Goal: Task Accomplishment & Management: Complete application form

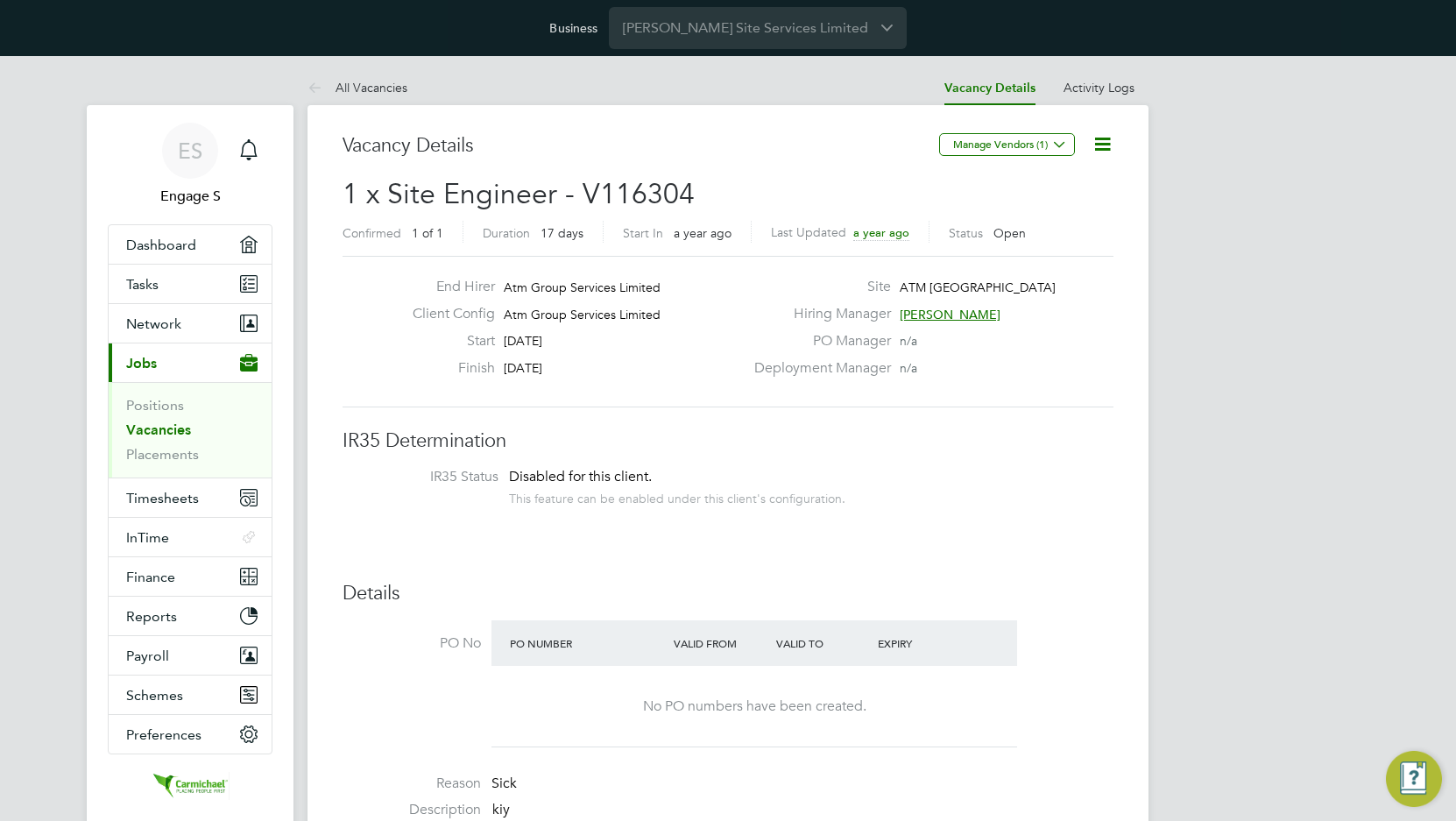
click at [177, 434] on link "Vacancies" at bounding box center [158, 430] width 65 height 17
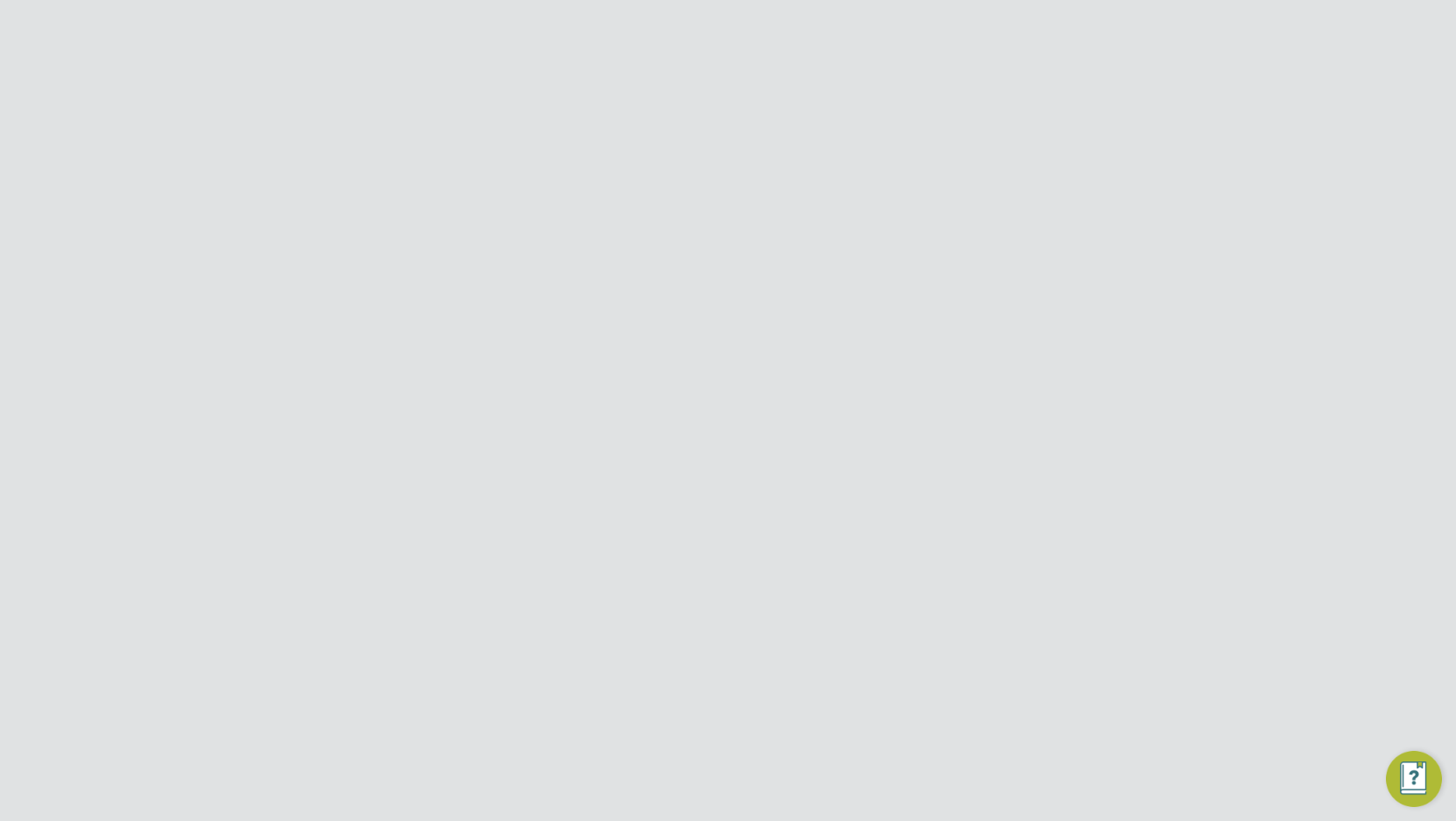
type input "support@engagelabs.io"
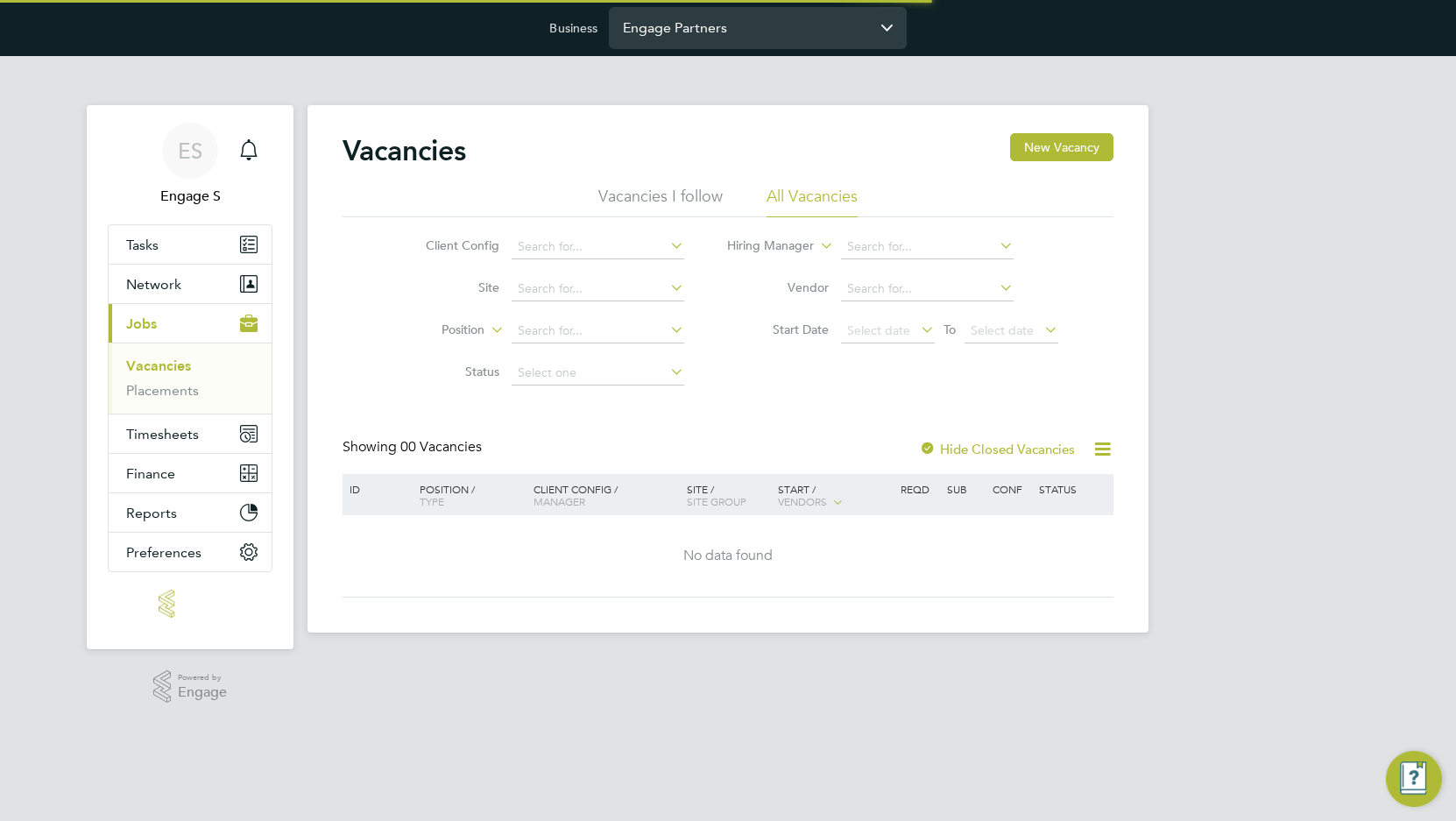
click at [743, 31] on input "Engage Partners" at bounding box center [758, 27] width 298 height 41
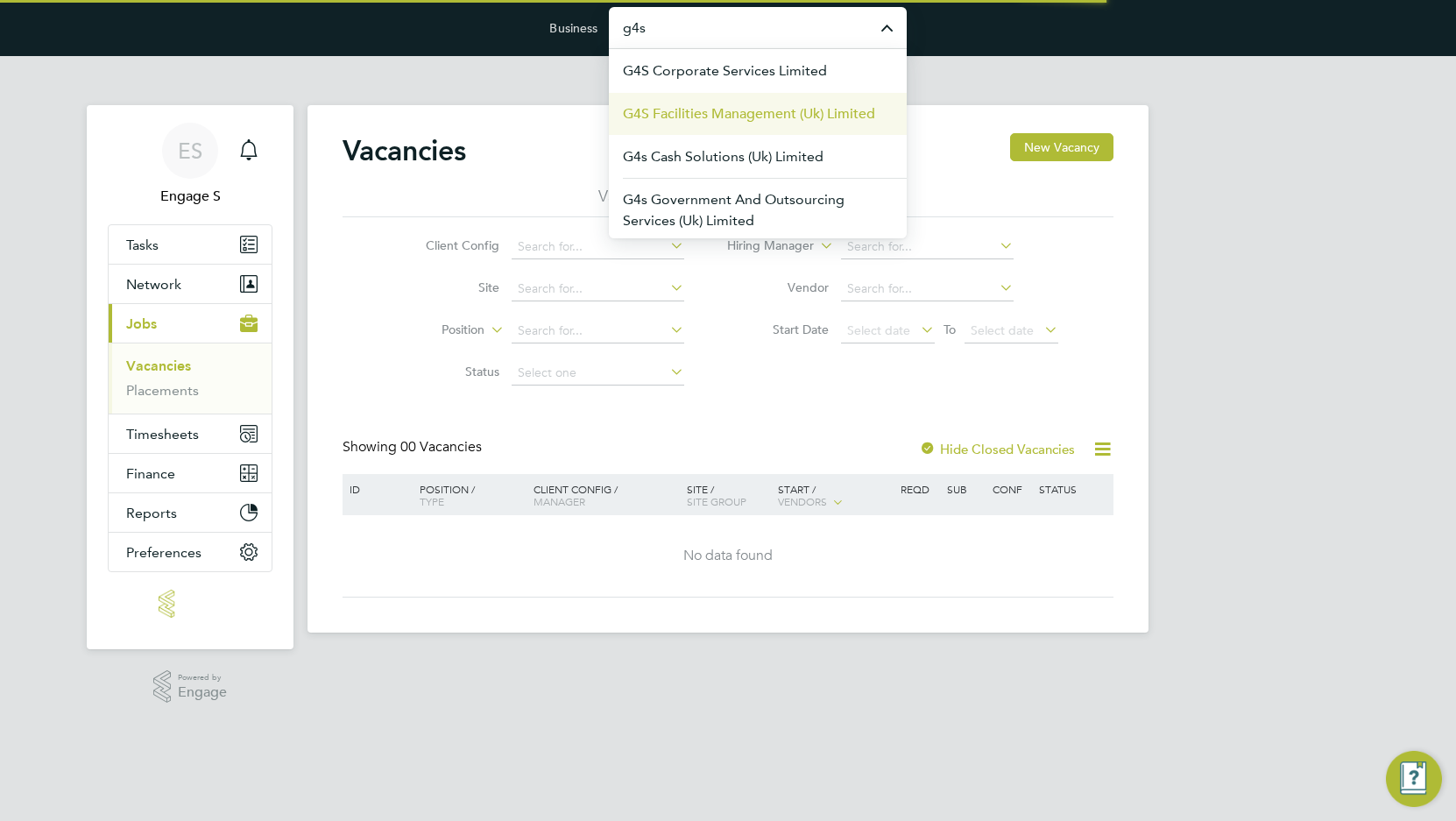
click at [720, 107] on span "G4S Facilities Management (Uk) Limited" at bounding box center [749, 113] width 252 height 21
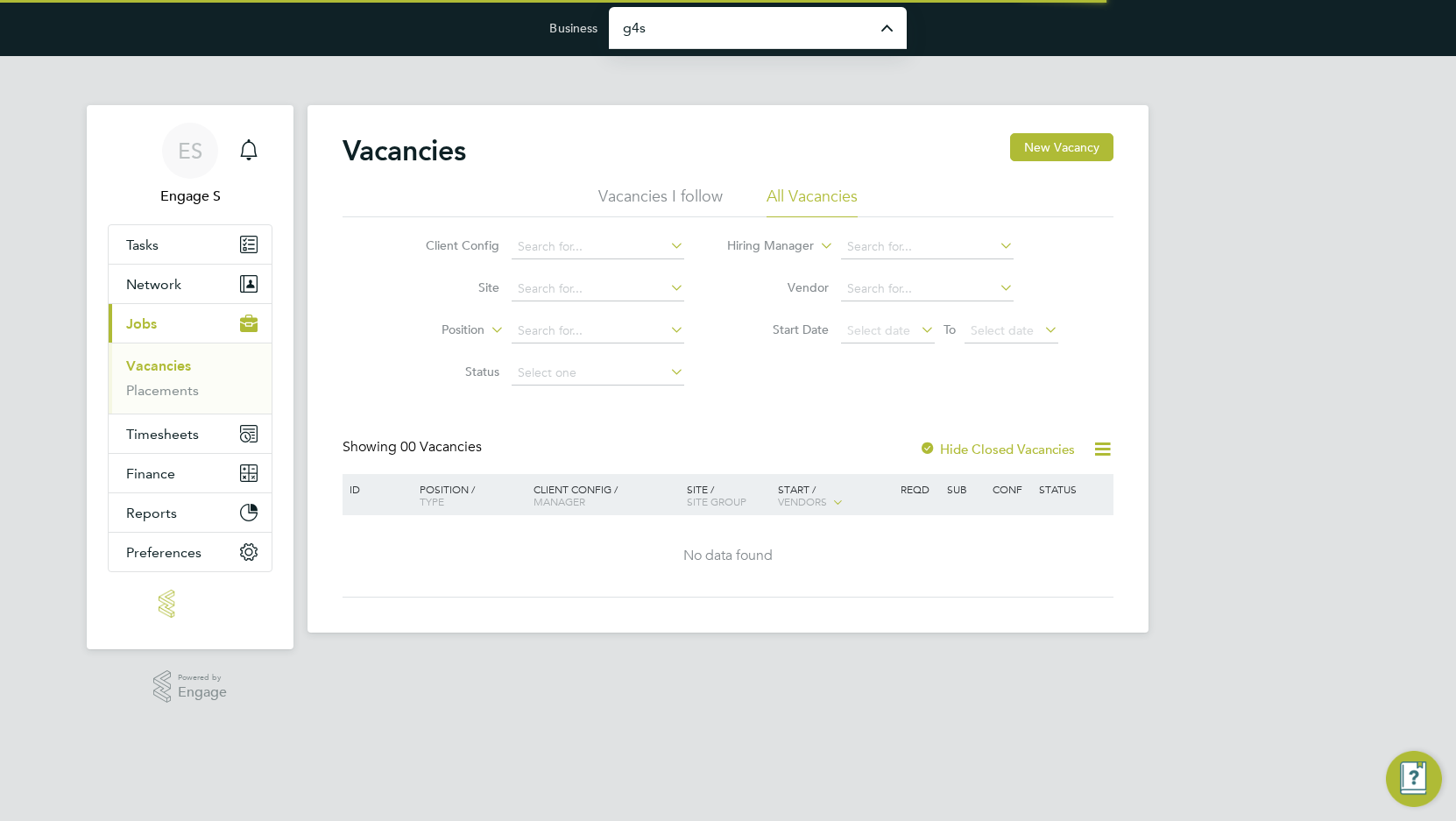
type input "G4S Facilities Management (Uk) Limited"
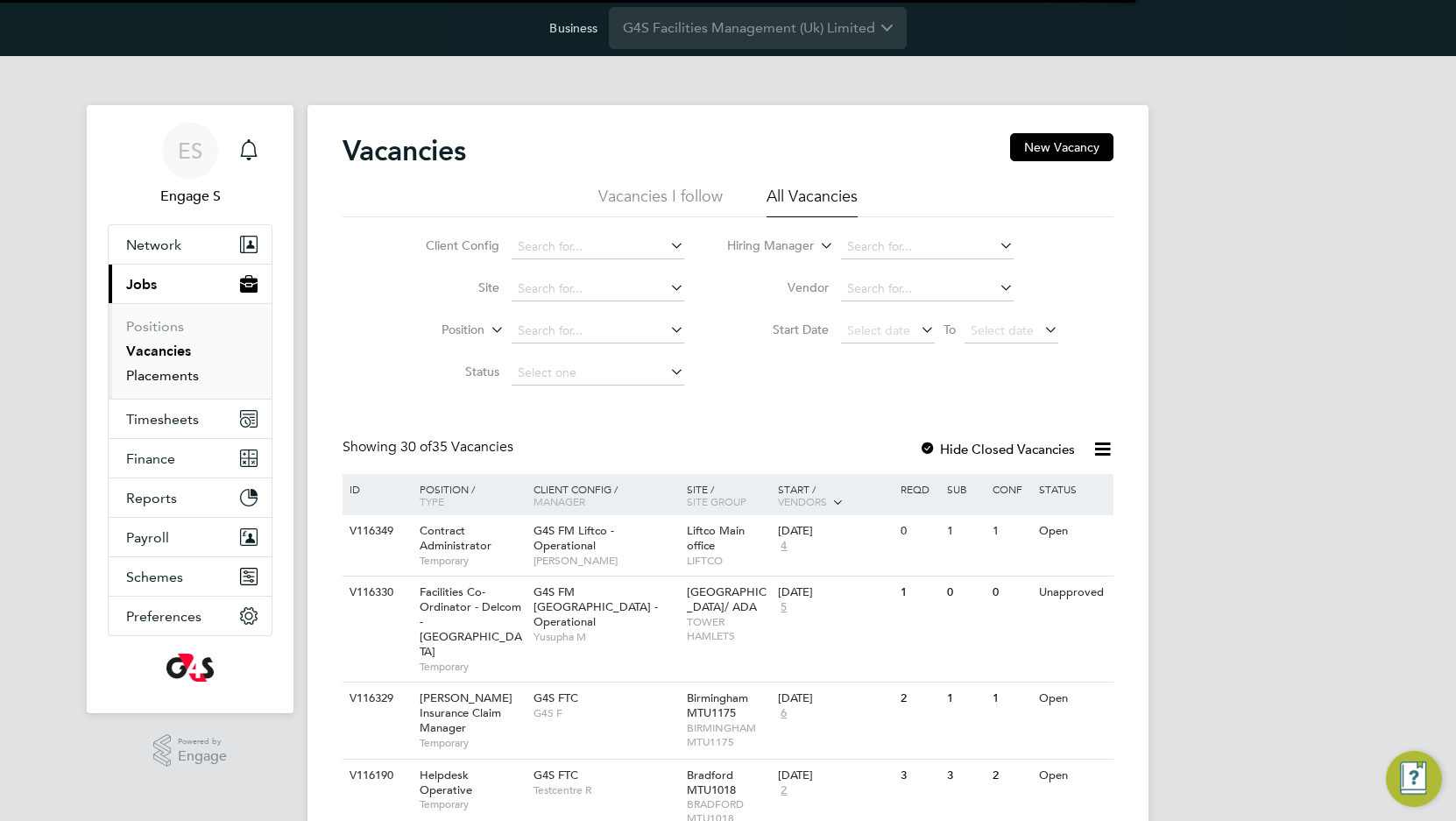
click at [169, 368] on link "Placements" at bounding box center [163, 376] width 73 height 17
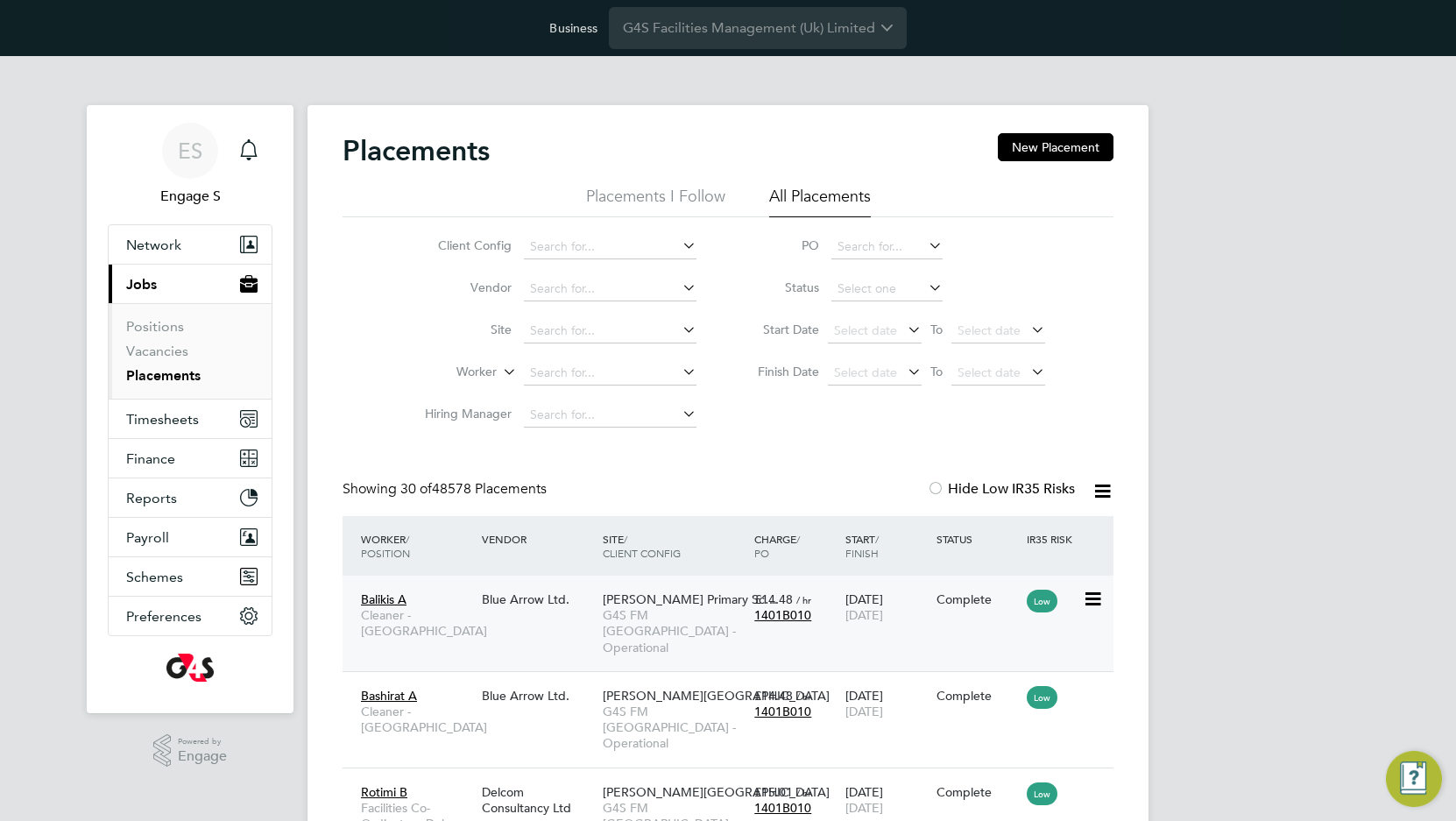
click at [693, 628] on span "G4S FM Tower Hamlets - Operational" at bounding box center [674, 631] width 142 height 48
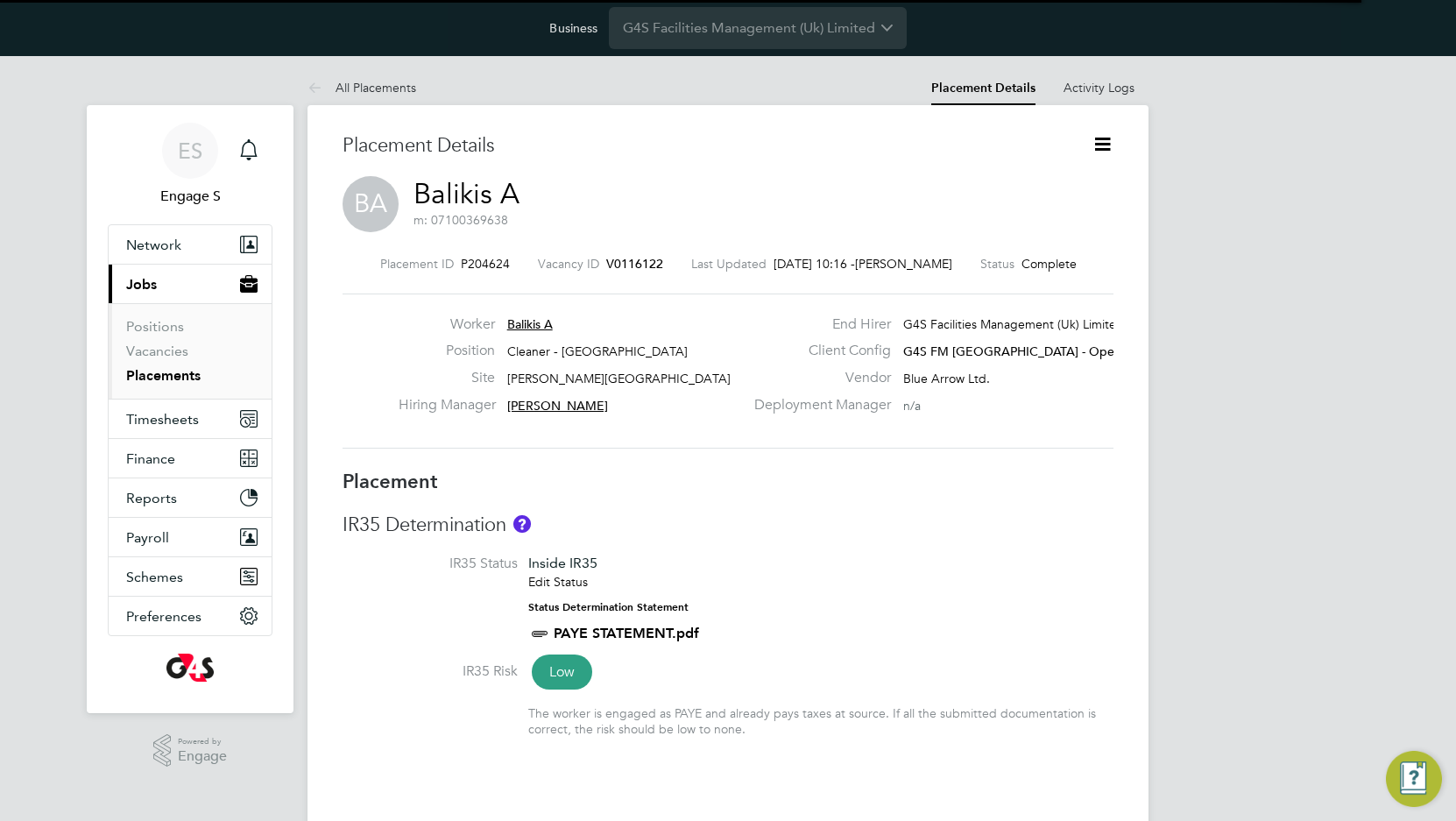
scroll to position [8, 8]
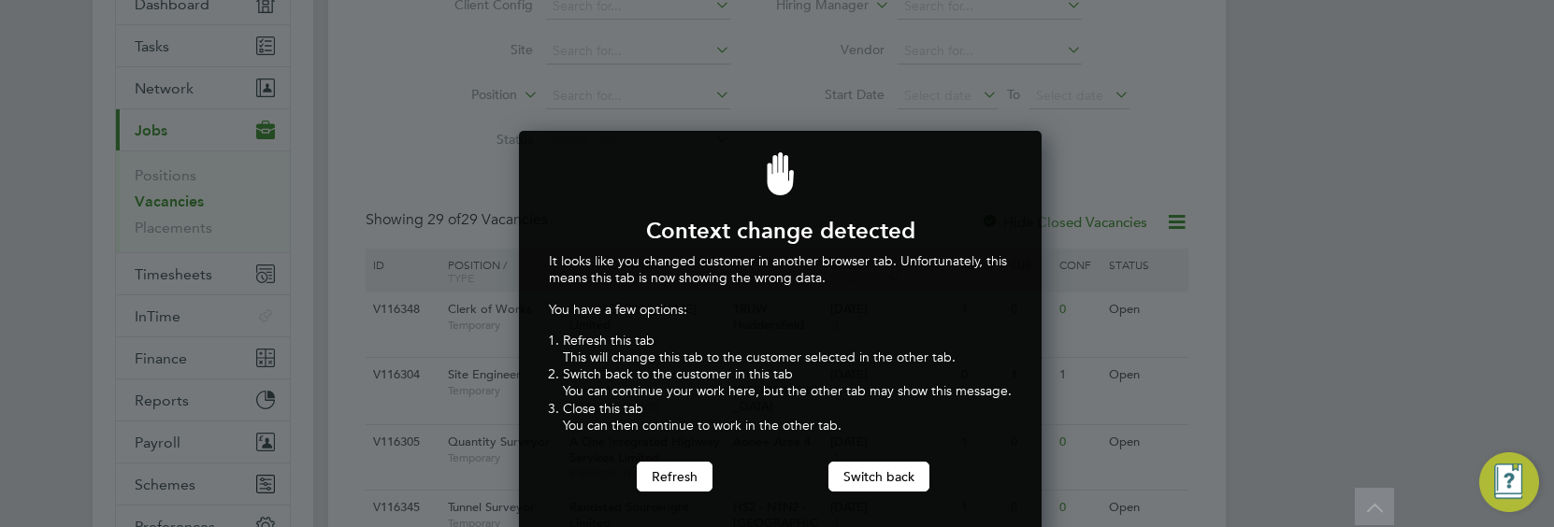
scroll to position [413, 516]
click at [680, 470] on button "Refresh" at bounding box center [675, 477] width 76 height 30
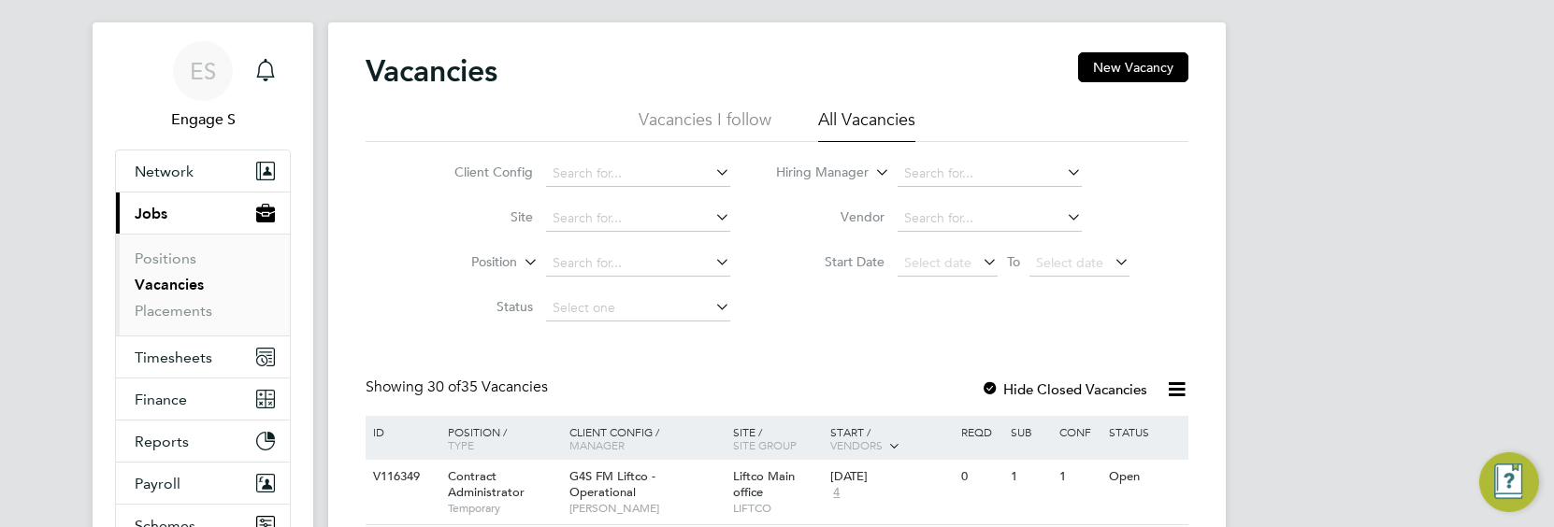
scroll to position [121, 0]
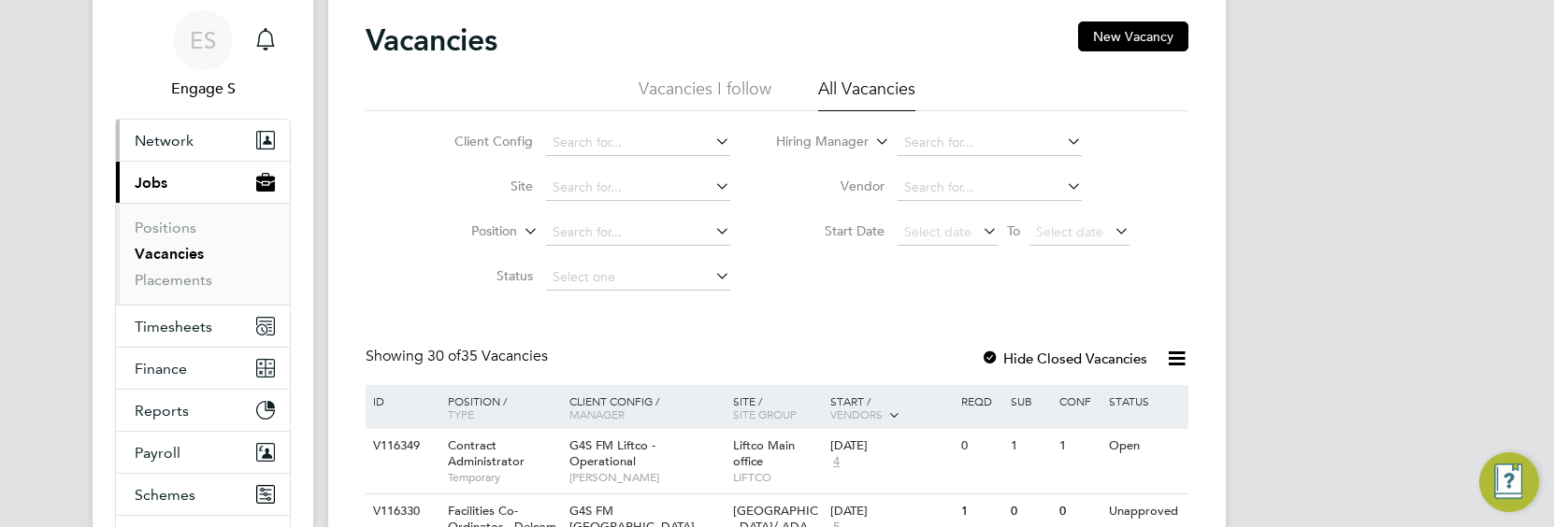
click at [177, 140] on span "Network" at bounding box center [164, 141] width 59 height 18
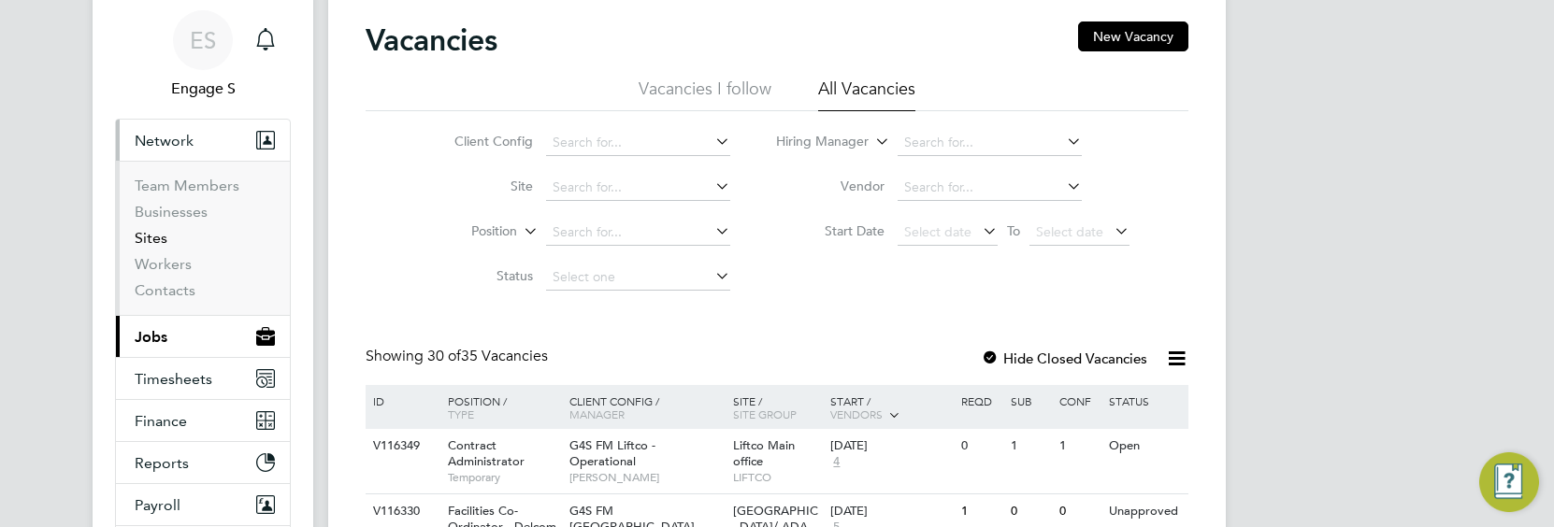
click at [159, 239] on link "Sites" at bounding box center [151, 238] width 33 height 18
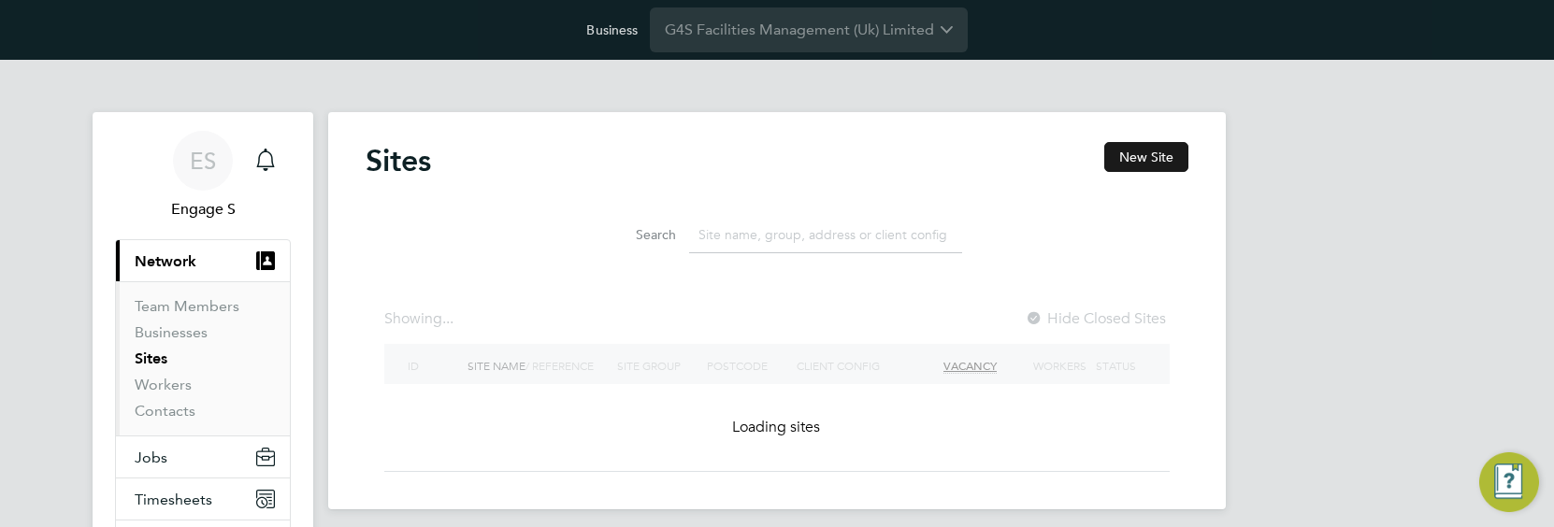
click at [1157, 166] on button "New Site" at bounding box center [1146, 157] width 84 height 30
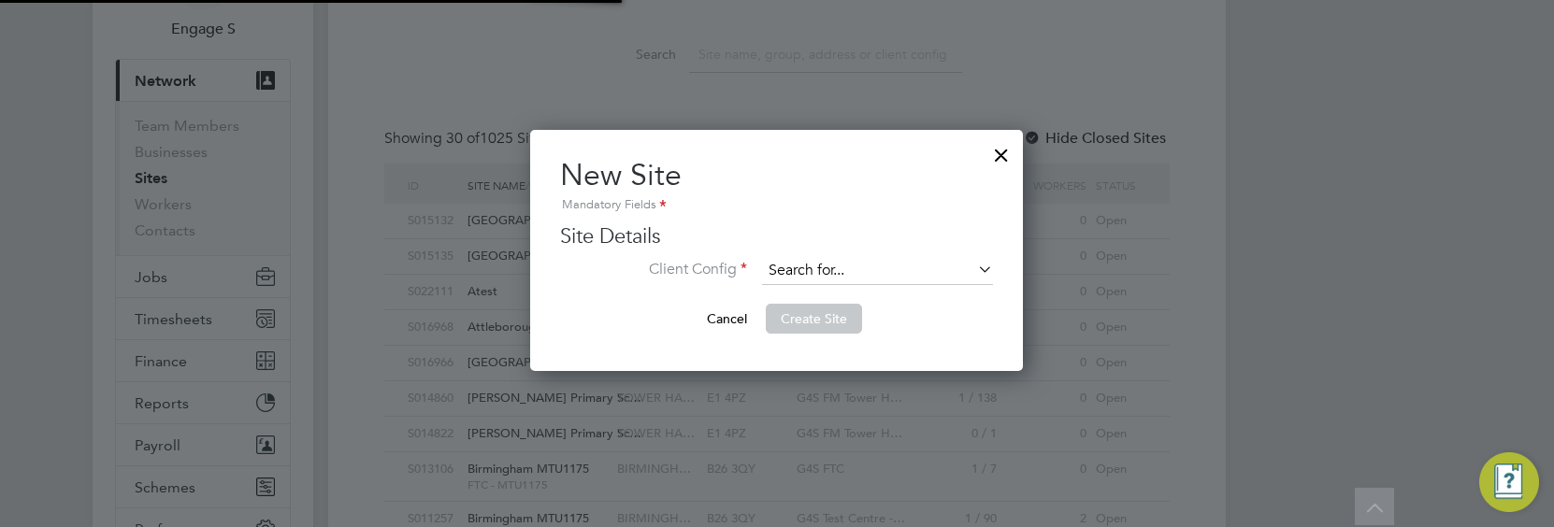
click at [932, 273] on input at bounding box center [877, 271] width 231 height 28
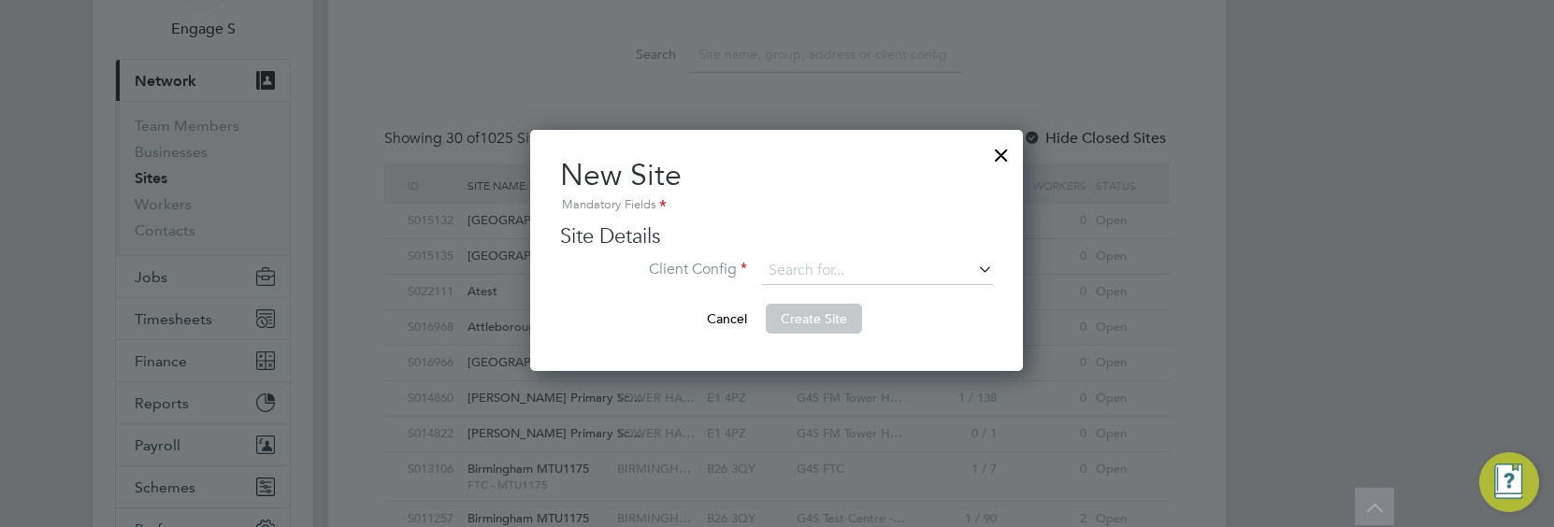
click at [929, 295] on li "G4S FM Croydon - Operational" at bounding box center [967, 296] width 413 height 25
type input "G4S FM Croydon - Operational"
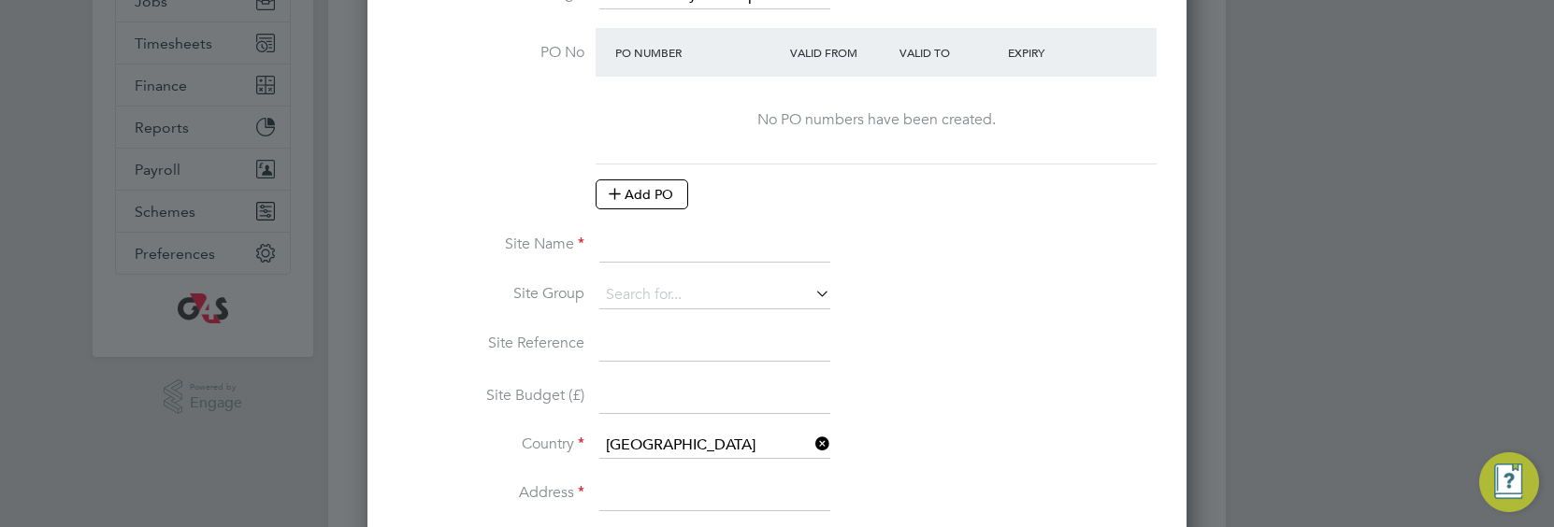
click at [755, 246] on input at bounding box center [714, 247] width 231 height 34
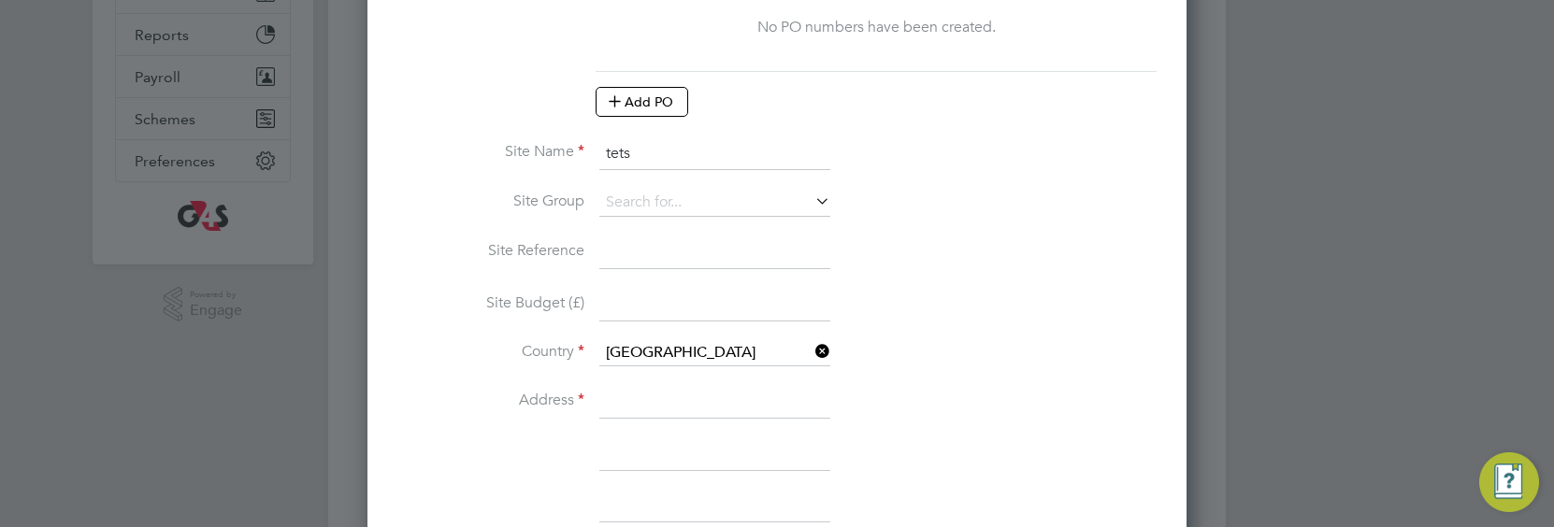
type input "tets"
click at [717, 395] on input at bounding box center [714, 402] width 231 height 34
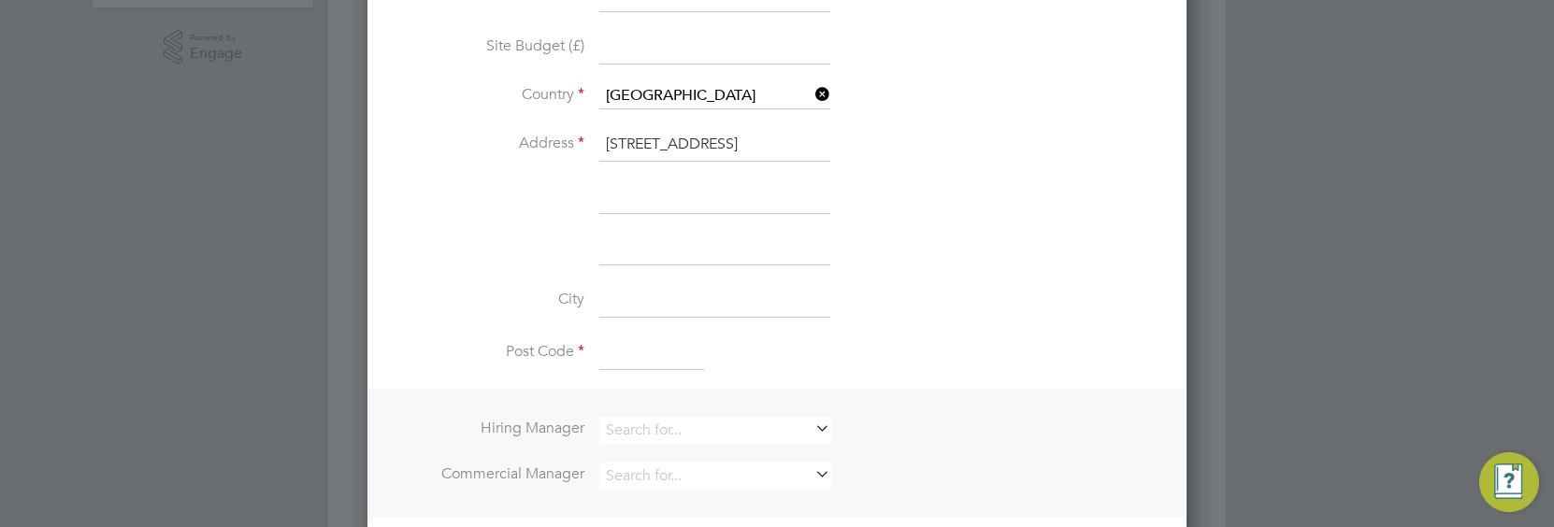
type input "[STREET_ADDRESS]"
click at [644, 351] on input at bounding box center [651, 354] width 105 height 34
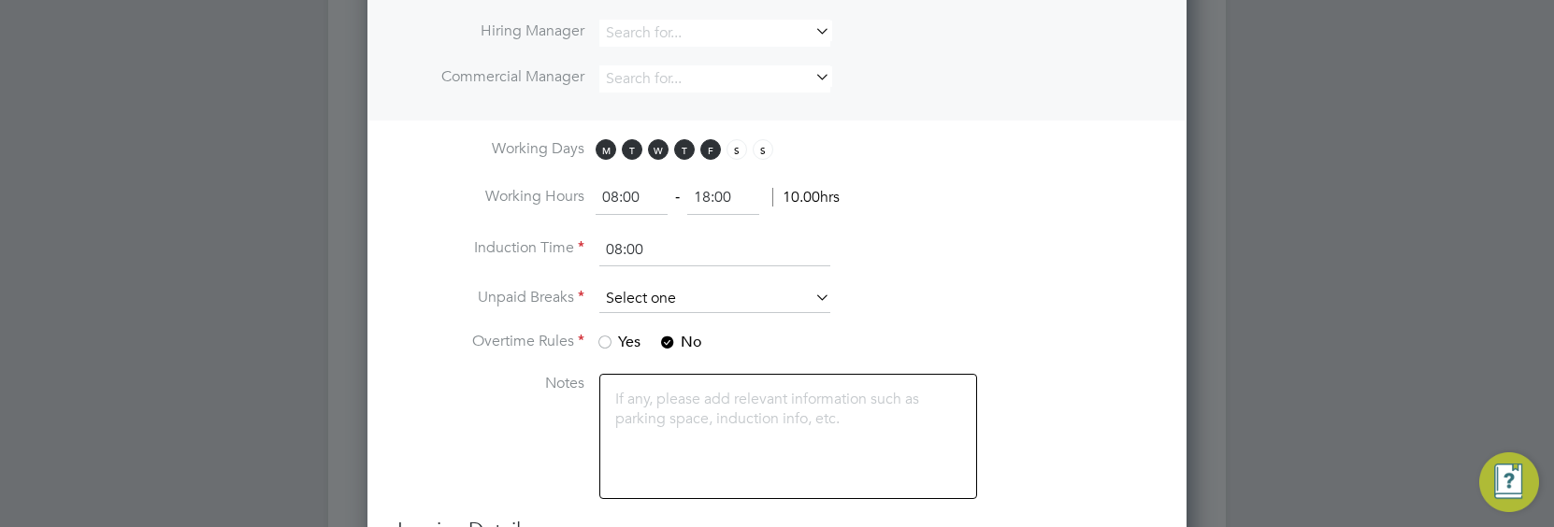
type input "E15 4DD"
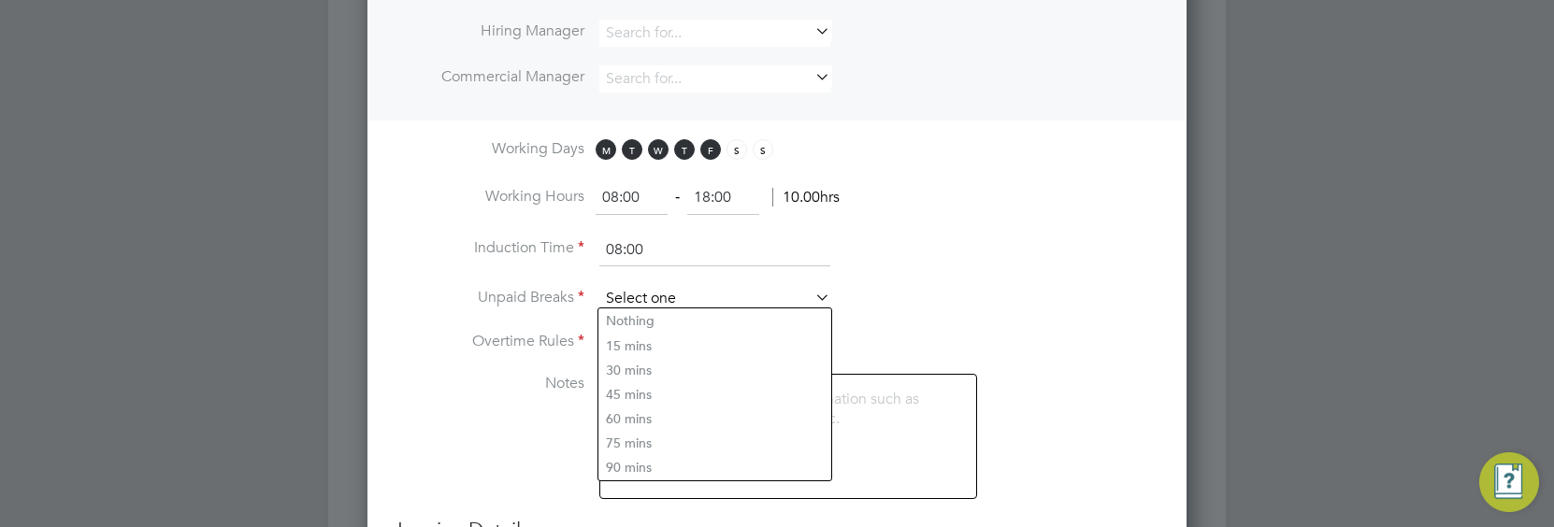
click at [685, 293] on input at bounding box center [714, 299] width 231 height 28
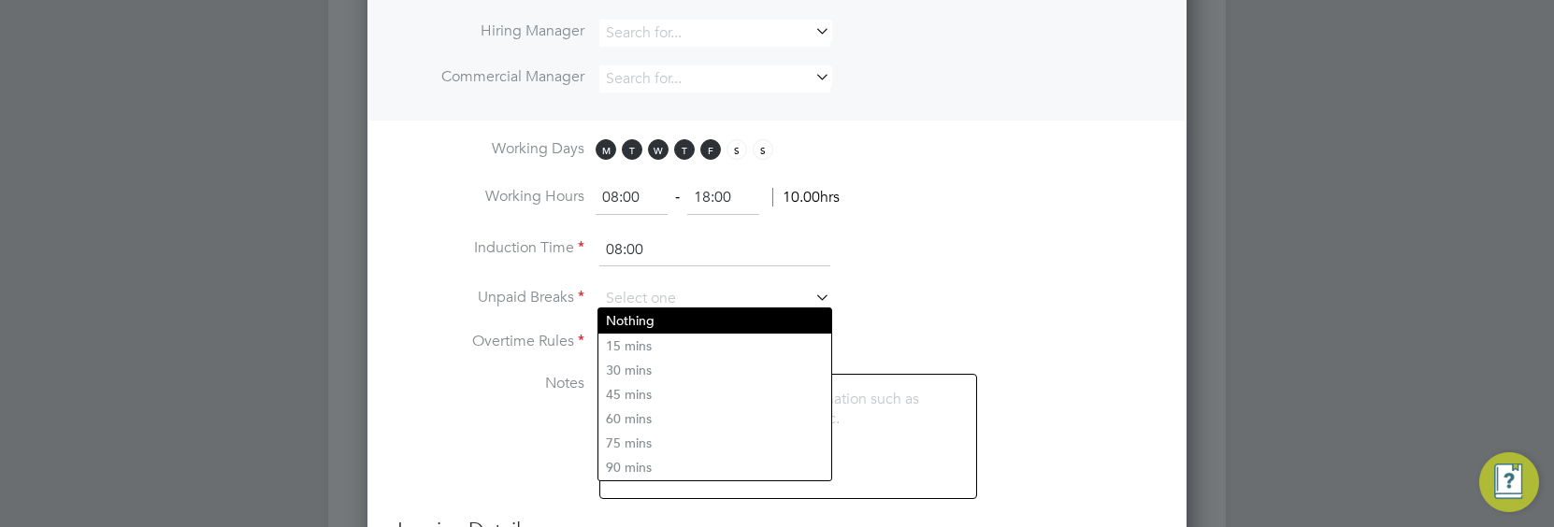
click at [685, 320] on li "Nothing" at bounding box center [714, 321] width 233 height 24
type input "Nothing"
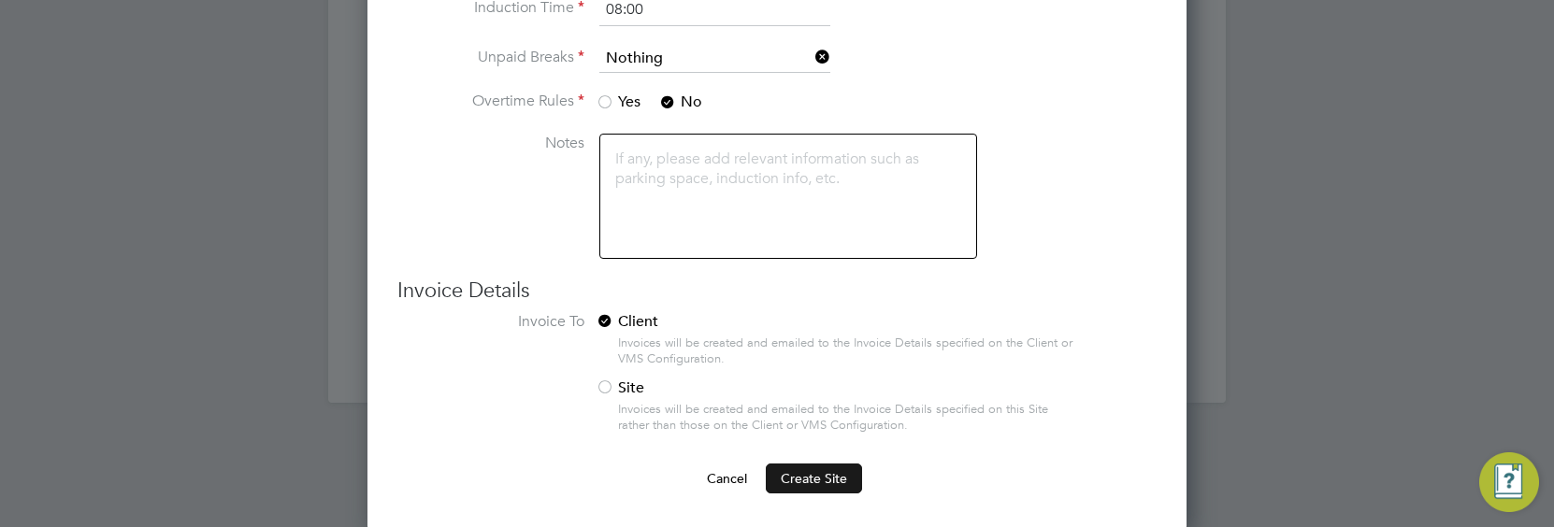
click at [822, 478] on span "Create Site" at bounding box center [814, 478] width 66 height 17
click at [781, 471] on button "Create Site" at bounding box center [814, 479] width 96 height 30
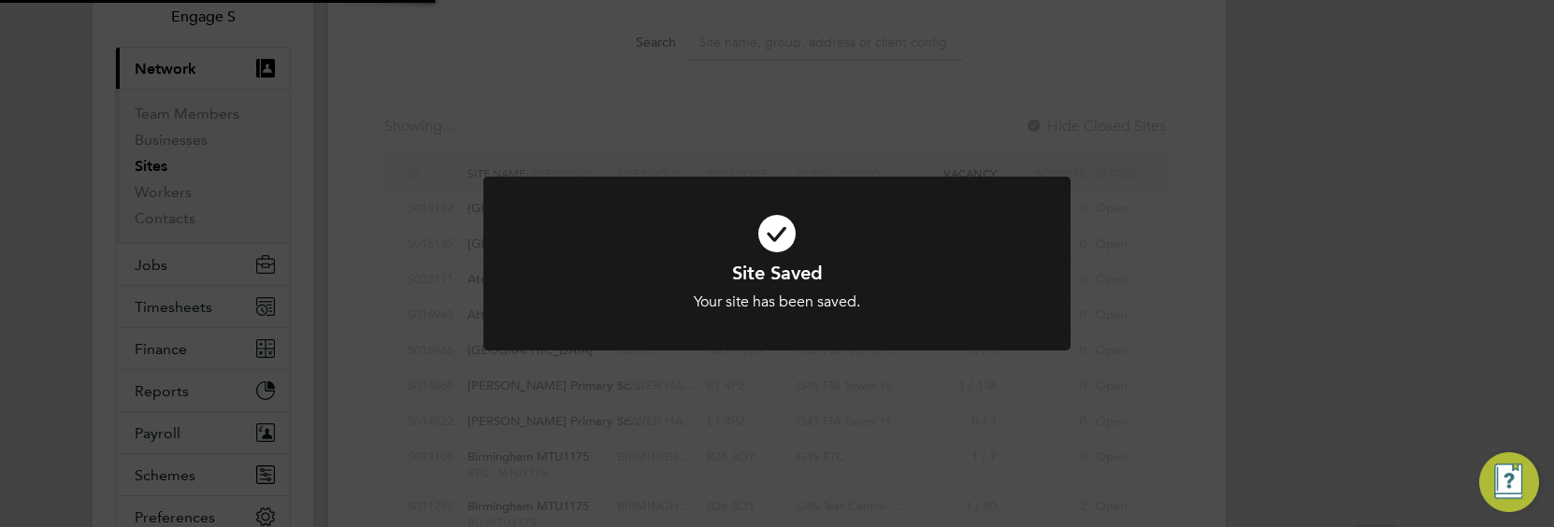
scroll to position [180, 0]
